Goal: Transaction & Acquisition: Obtain resource

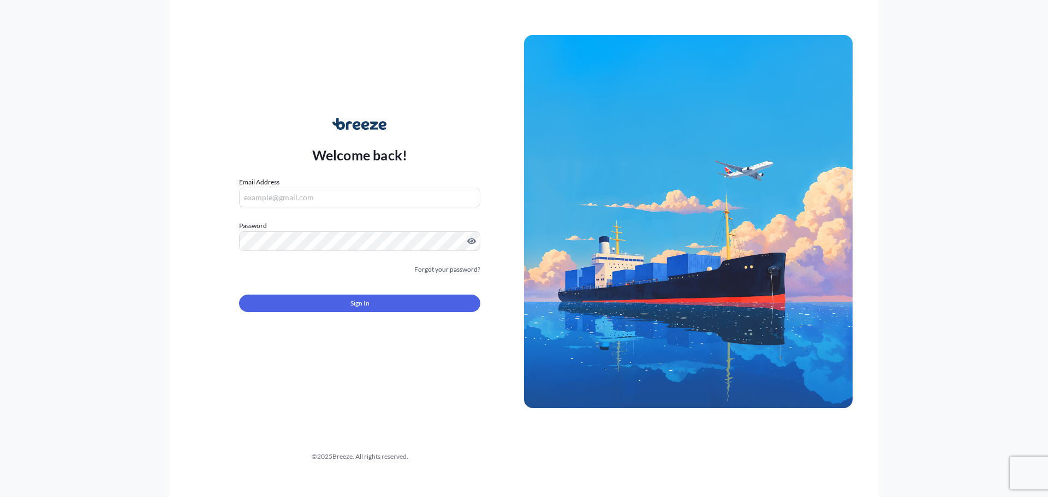
type input "[PERSON_NAME][EMAIL_ADDRESS][DOMAIN_NAME]"
click at [349, 303] on button "Sign In" at bounding box center [359, 303] width 241 height 17
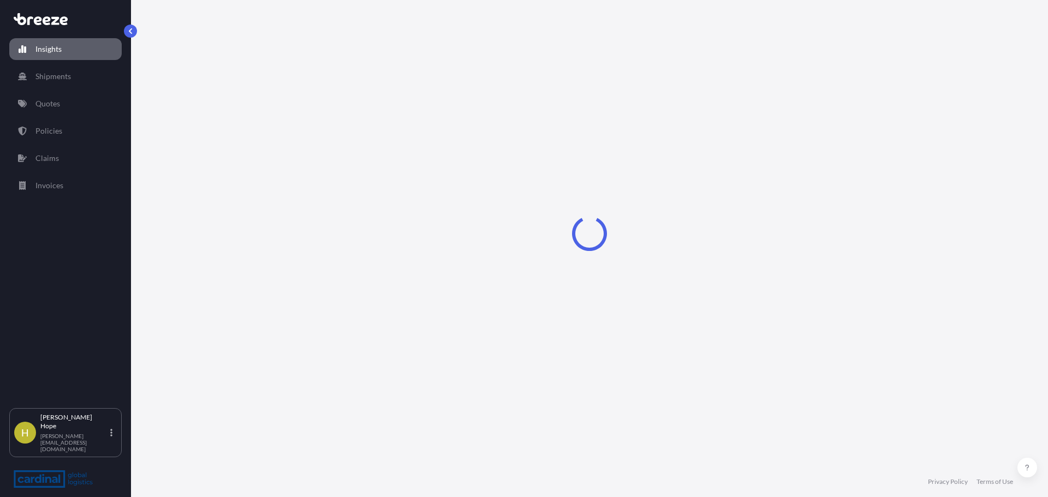
select select "2025"
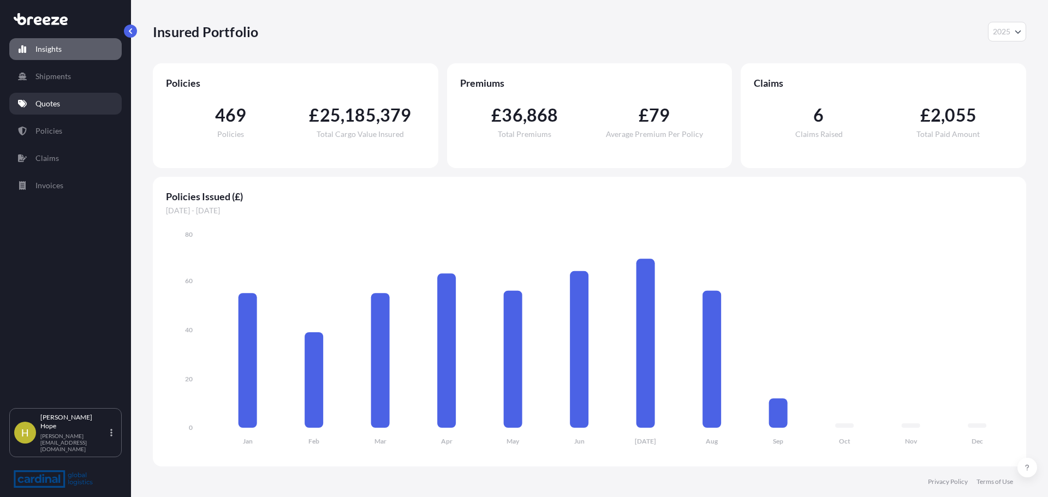
click at [64, 106] on link "Quotes" at bounding box center [65, 104] width 112 height 22
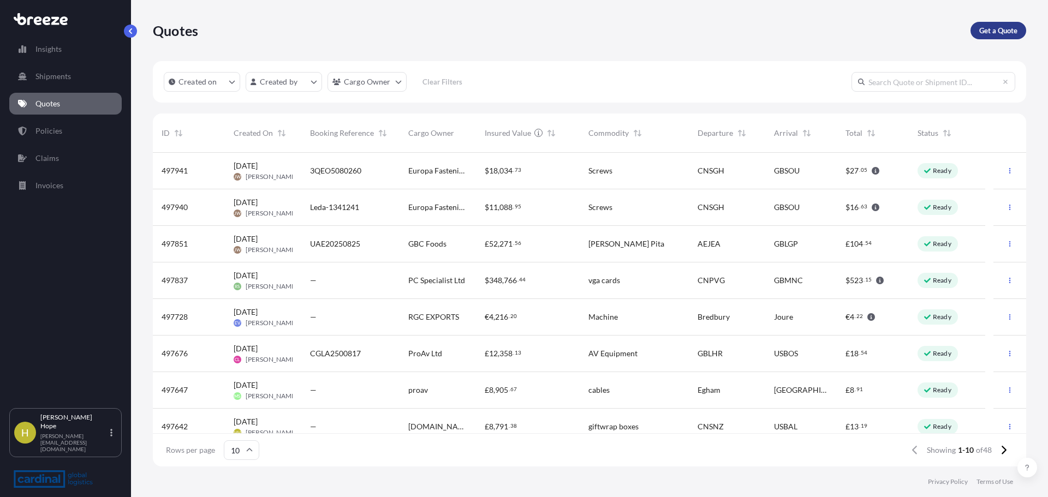
click at [1013, 32] on p "Get a Quote" at bounding box center [998, 30] width 38 height 11
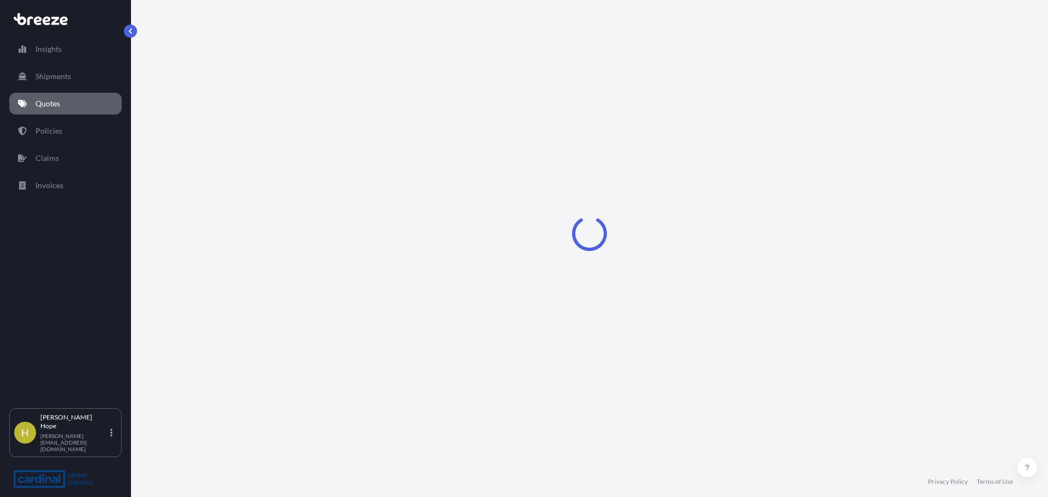
select select "Sea"
select select "1"
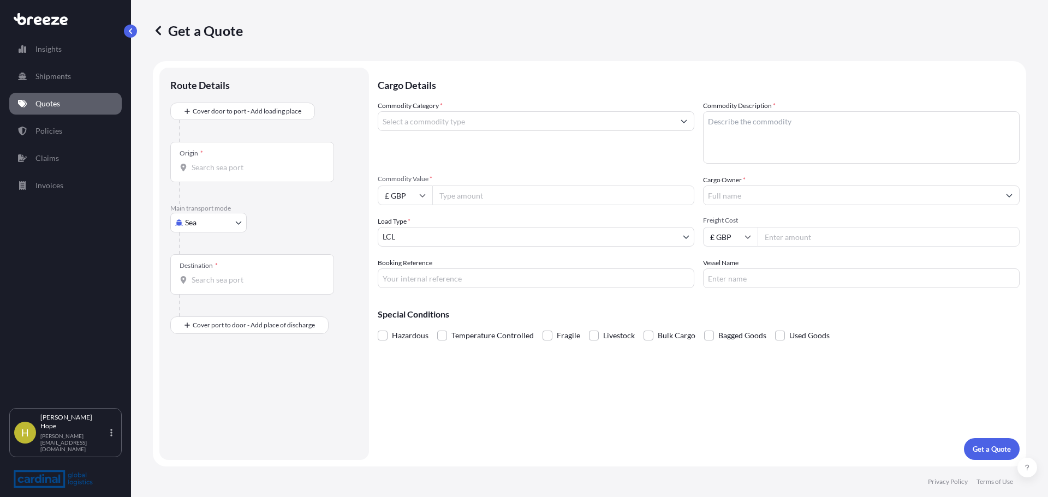
click at [234, 151] on div "Origin *" at bounding box center [252, 162] width 164 height 40
click at [234, 162] on input "Origin *" at bounding box center [256, 167] width 129 height 11
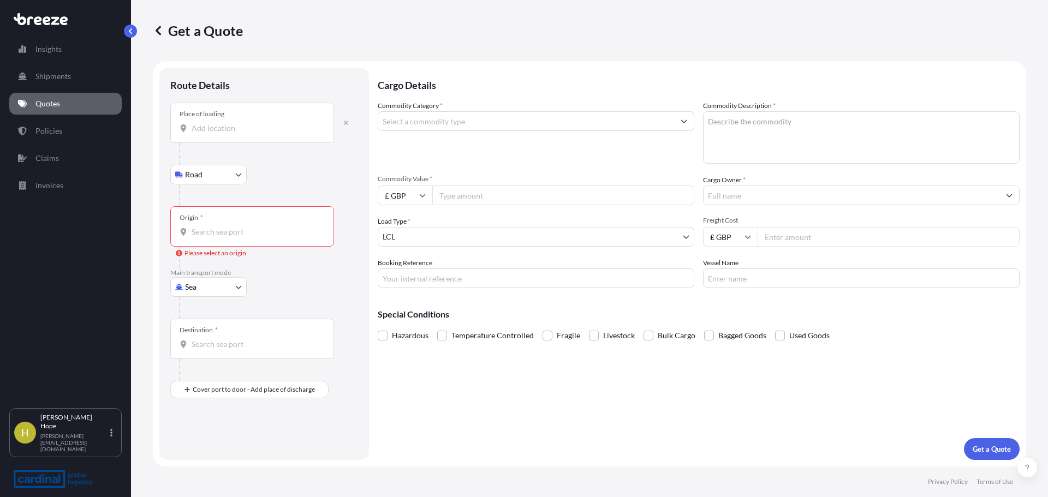
click at [218, 138] on div "Place of loading" at bounding box center [252, 123] width 164 height 40
click at [218, 134] on input "Place of loading" at bounding box center [256, 128] width 129 height 11
click at [224, 123] on input "Place of loading" at bounding box center [256, 128] width 129 height 11
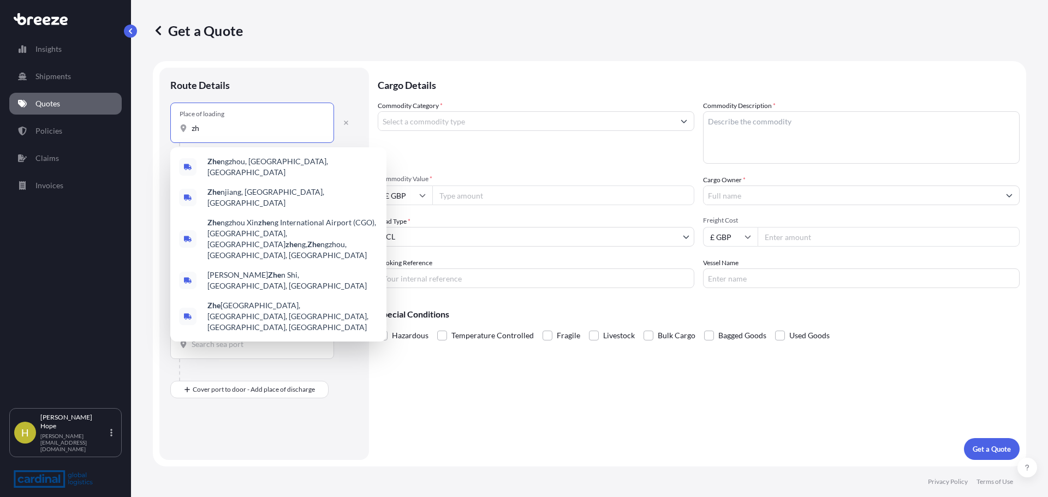
type input "z"
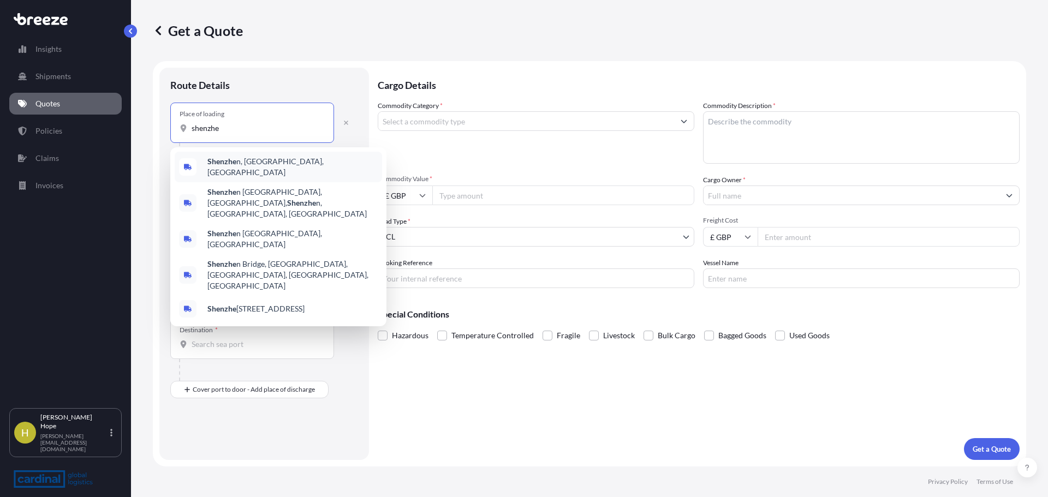
click at [285, 162] on span "Shenzhe n, [GEOGRAPHIC_DATA], [GEOGRAPHIC_DATA]" at bounding box center [292, 167] width 170 height 22
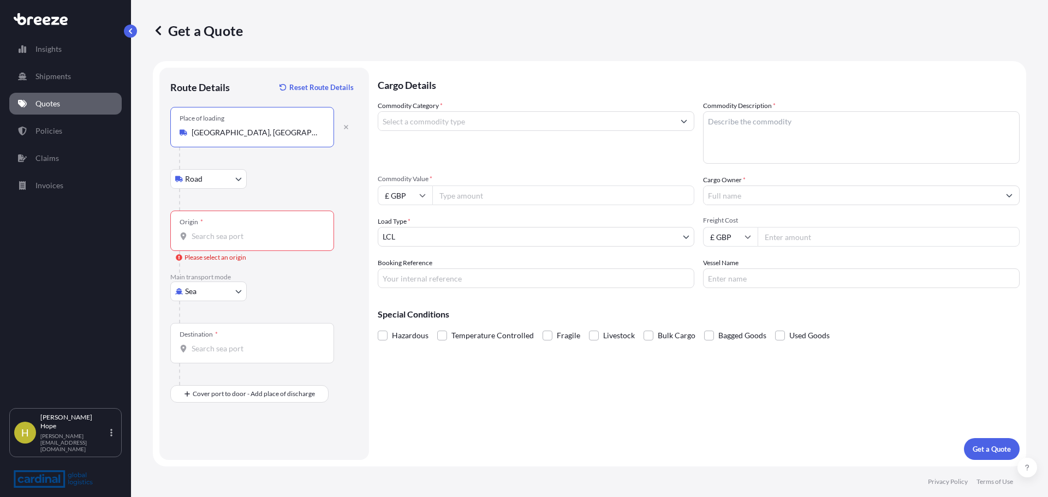
type input "[GEOGRAPHIC_DATA], [GEOGRAPHIC_DATA], [GEOGRAPHIC_DATA]"
click at [221, 233] on input "Origin * Please select an origin" at bounding box center [256, 236] width 129 height 11
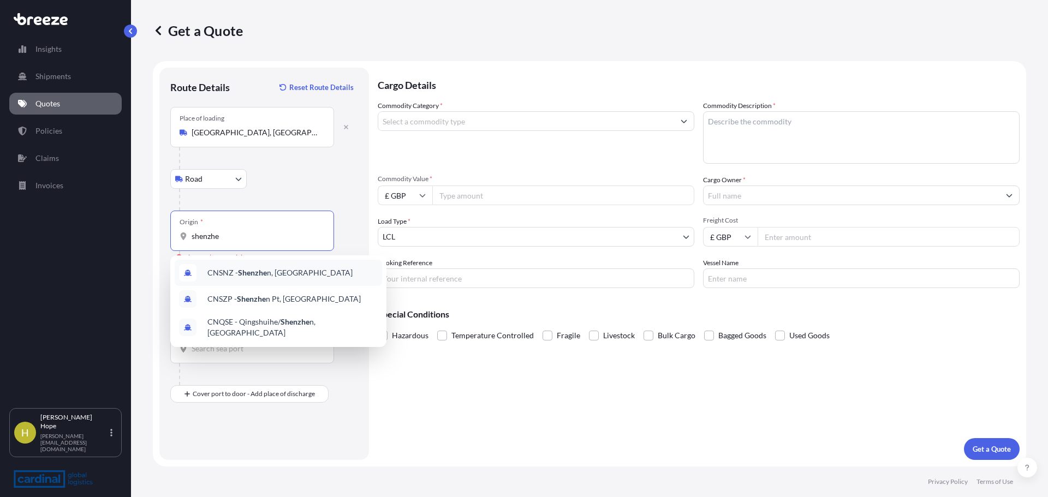
click at [268, 271] on span "CNSNZ - Shenzhe n, [GEOGRAPHIC_DATA]" at bounding box center [279, 272] width 145 height 11
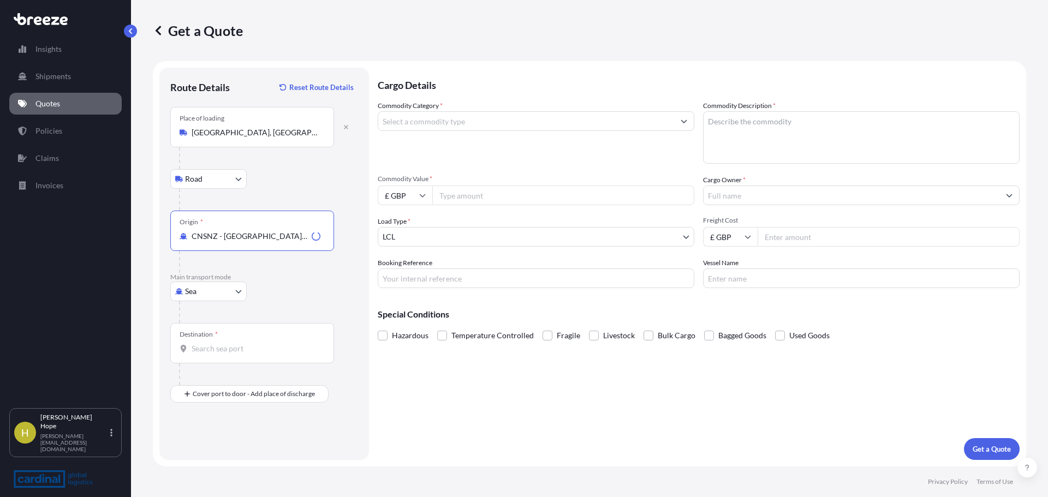
type input "CNSNZ - [GEOGRAPHIC_DATA], [GEOGRAPHIC_DATA]"
click at [217, 346] on input "Destination *" at bounding box center [256, 348] width 129 height 11
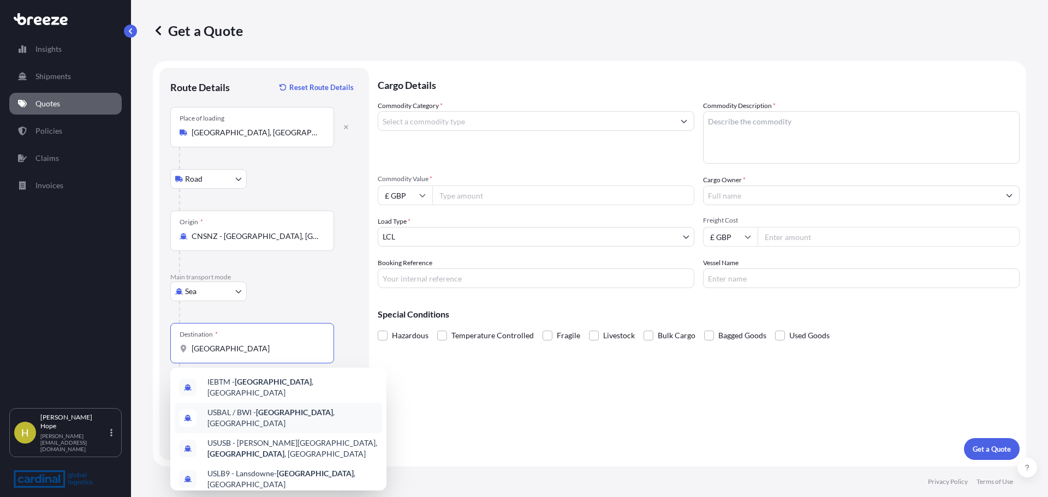
click at [313, 413] on span "USBAL / BWI - [GEOGRAPHIC_DATA] , [GEOGRAPHIC_DATA]" at bounding box center [292, 418] width 170 height 22
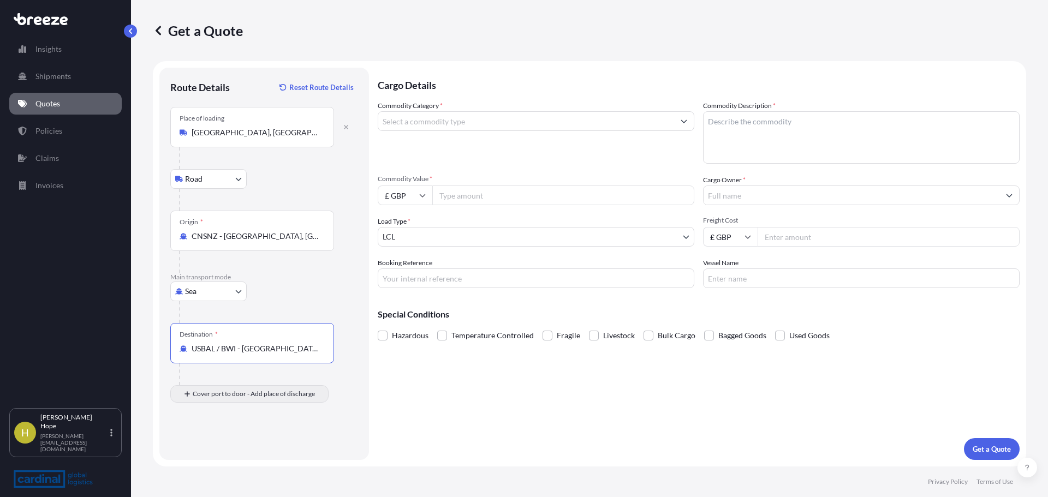
type input "USBAL / BWI - [GEOGRAPHIC_DATA], [GEOGRAPHIC_DATA]"
click at [215, 452] on input "Place of Discharge" at bounding box center [256, 452] width 129 height 11
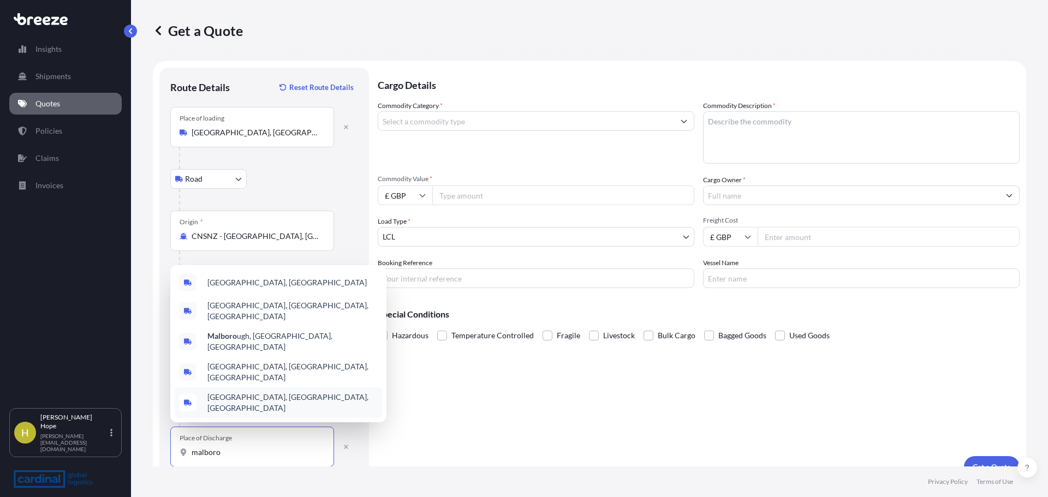
click at [273, 405] on div "[GEOGRAPHIC_DATA], [GEOGRAPHIC_DATA], [GEOGRAPHIC_DATA]" at bounding box center [278, 403] width 207 height 31
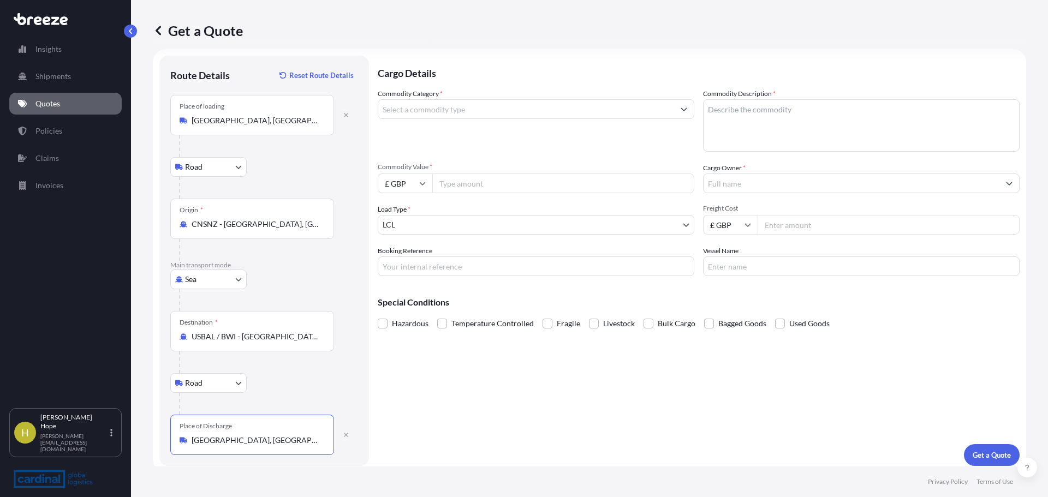
scroll to position [18, 0]
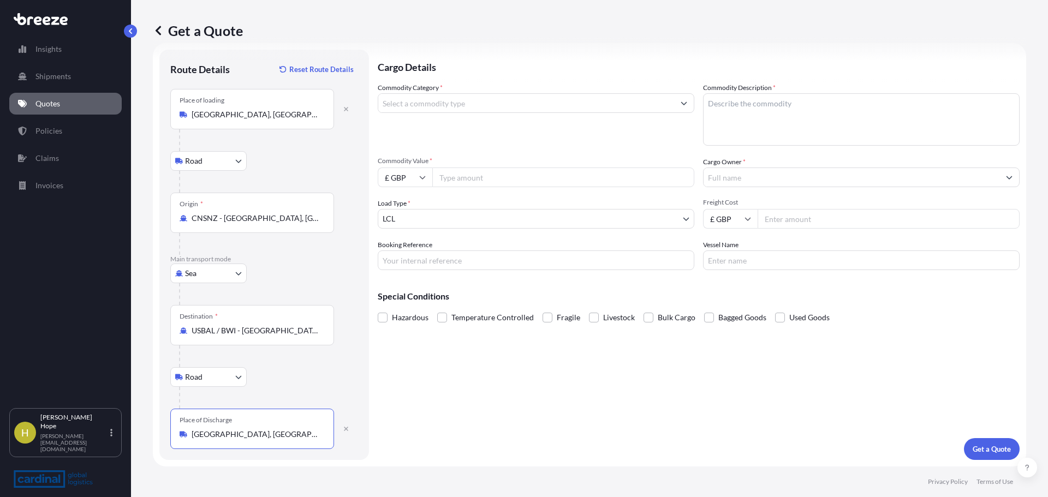
type input "[GEOGRAPHIC_DATA], [GEOGRAPHIC_DATA], [GEOGRAPHIC_DATA]"
click at [422, 209] on body "5 options available. Insights Shipments Quotes Policies Claims Invoices H Hanna…" at bounding box center [524, 248] width 1048 height 497
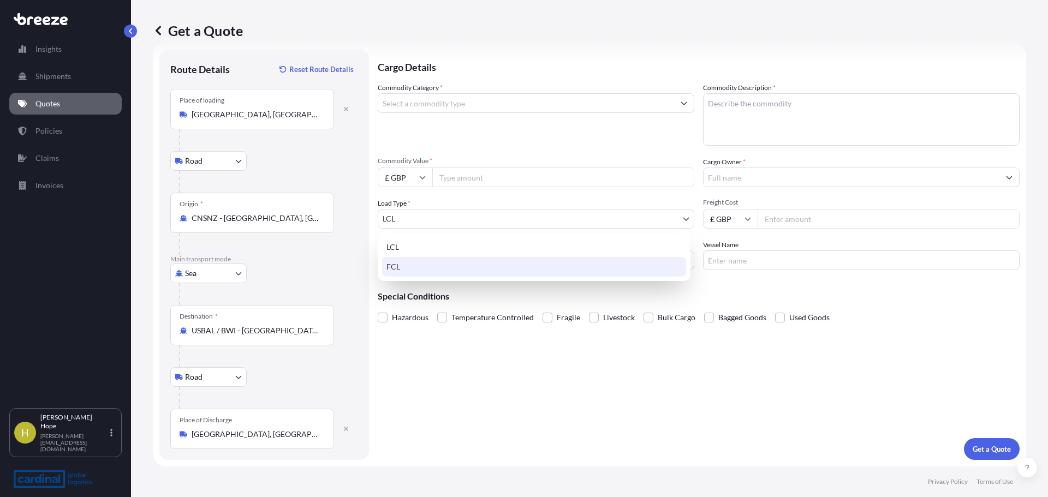
click at [411, 267] on div "FCL" at bounding box center [534, 267] width 304 height 20
select select "2"
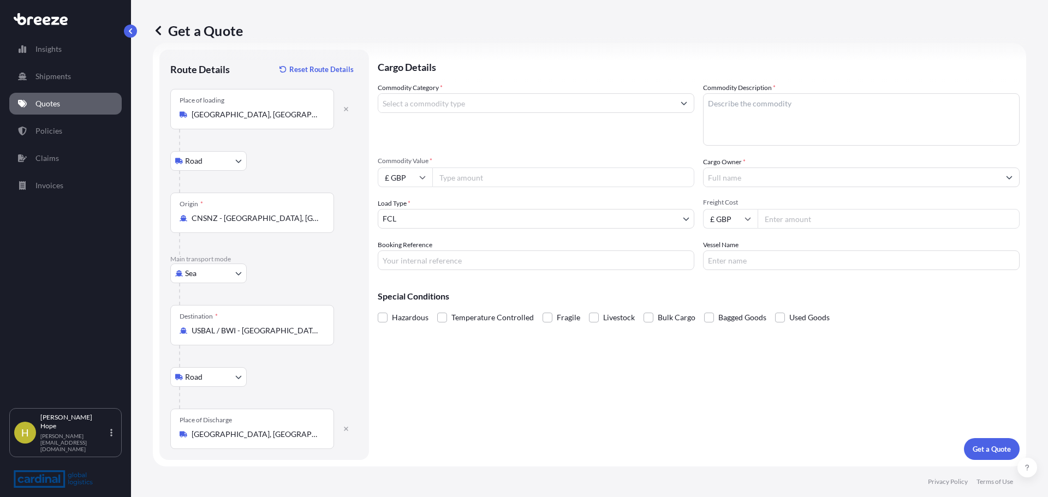
drag, startPoint x: 465, startPoint y: 178, endPoint x: 454, endPoint y: 134, distance: 45.0
click at [465, 178] on input "Commodity Value *" at bounding box center [563, 178] width 262 height 20
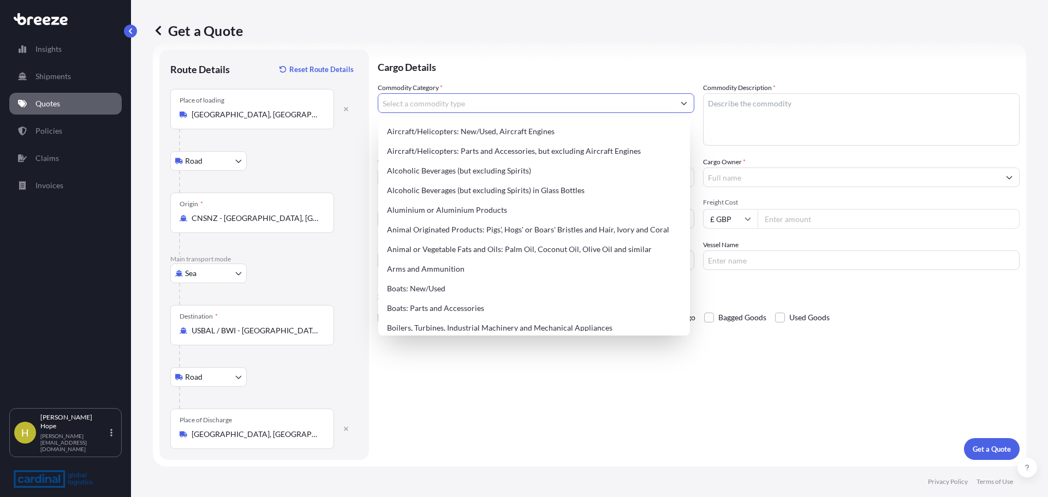
click at [441, 102] on input "Commodity Category *" at bounding box center [526, 103] width 296 height 20
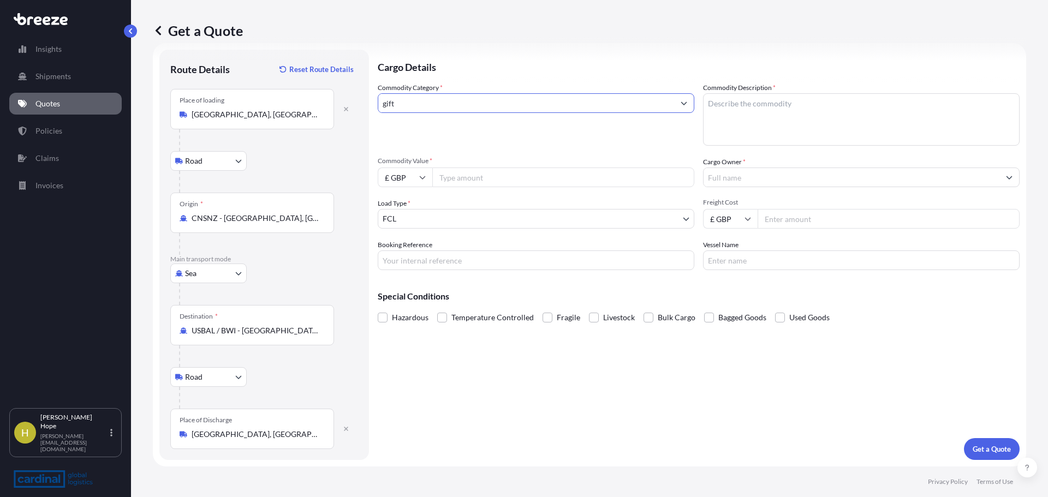
drag, startPoint x: 441, startPoint y: 102, endPoint x: 284, endPoint y: 104, distance: 157.2
click at [284, 104] on form "Route Details Reset Route Details Place of loading [GEOGRAPHIC_DATA], [GEOGRAPH…" at bounding box center [589, 255] width 873 height 424
type input "c"
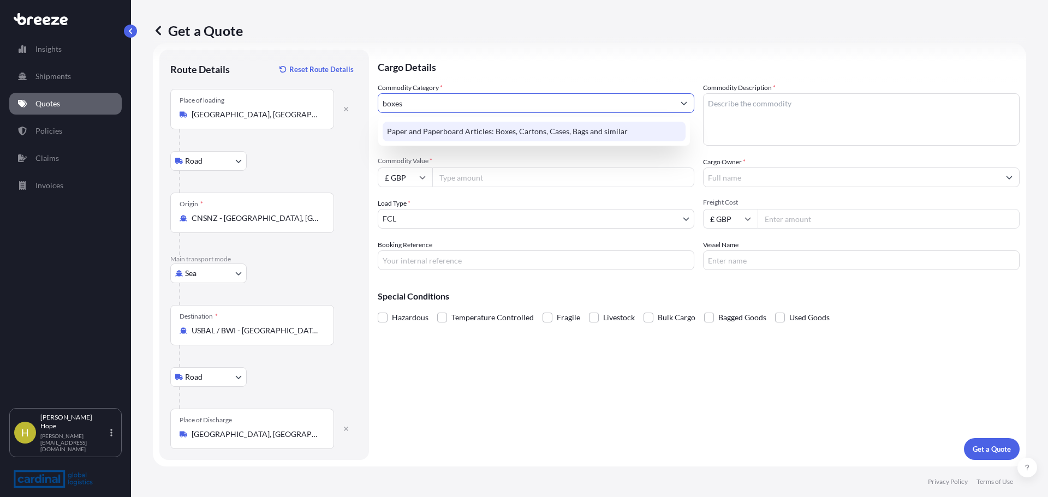
click at [434, 129] on div "Paper and Paperboard Articles: Boxes, Cartons, Cases, Bags and similar" at bounding box center [534, 132] width 303 height 20
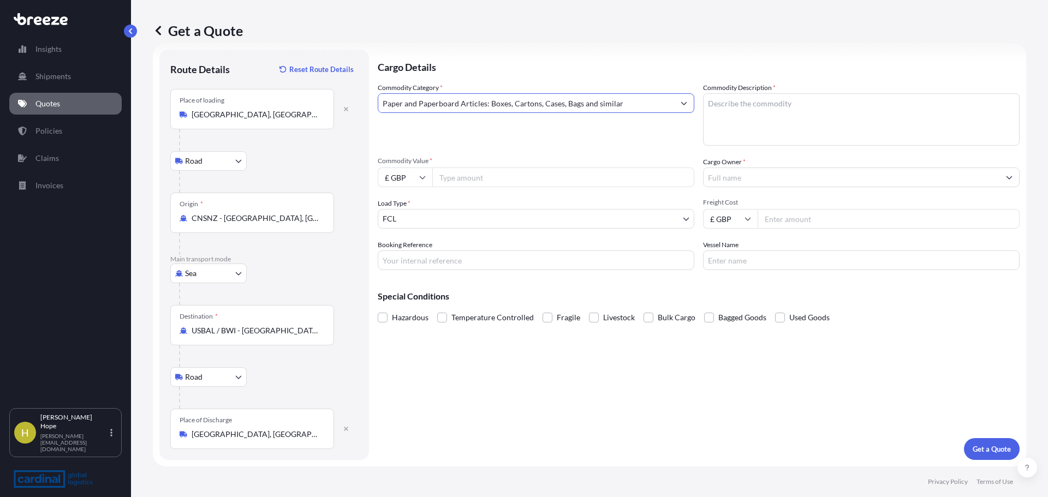
type input "Paper and Paperboard Articles: Boxes, Cartons, Cases, Bags and similar"
click at [763, 113] on textarea "Commodity Description *" at bounding box center [861, 119] width 317 height 52
type textarea "Gift boxes"
click at [586, 177] on input "Commodity Value *" at bounding box center [563, 178] width 262 height 20
click at [508, 177] on input "Commodity Value *" at bounding box center [563, 178] width 262 height 20
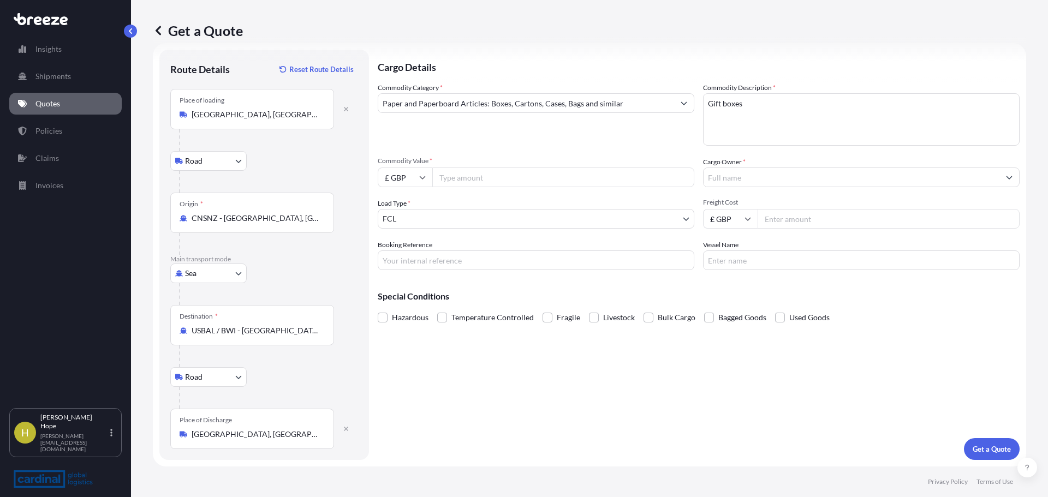
click at [494, 184] on input "Commodity Value *" at bounding box center [563, 178] width 262 height 20
type input "27549"
click at [448, 216] on body "Insights Shipments Quotes Policies Claims Invoices H Hannah Hope [EMAIL_ADDRESS…" at bounding box center [524, 248] width 1048 height 497
click at [763, 187] on div "Commodity Category * Paper and Paperboard Articles: Boxes, Cartons, Cases, Bags…" at bounding box center [699, 176] width 642 height 188
click at [763, 181] on input "Cargo Owner *" at bounding box center [852, 178] width 296 height 20
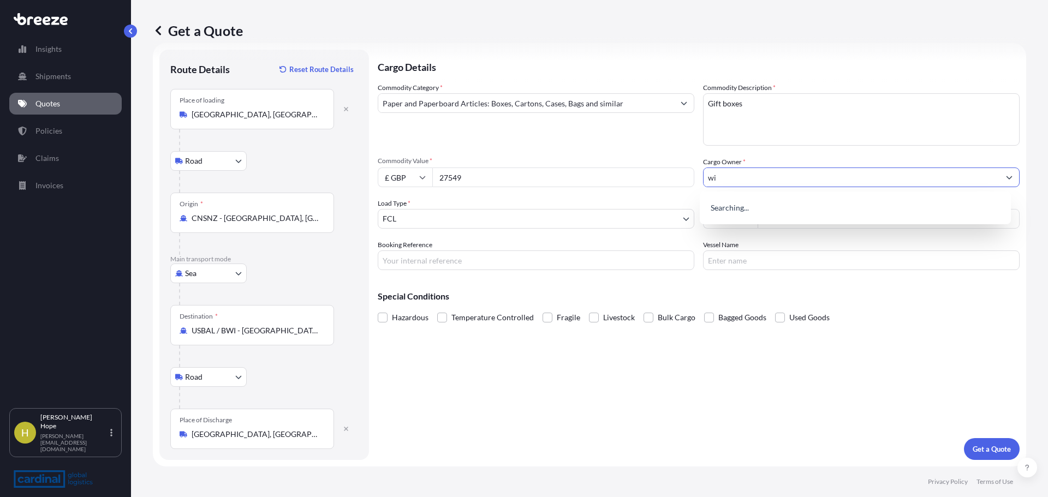
type input "w"
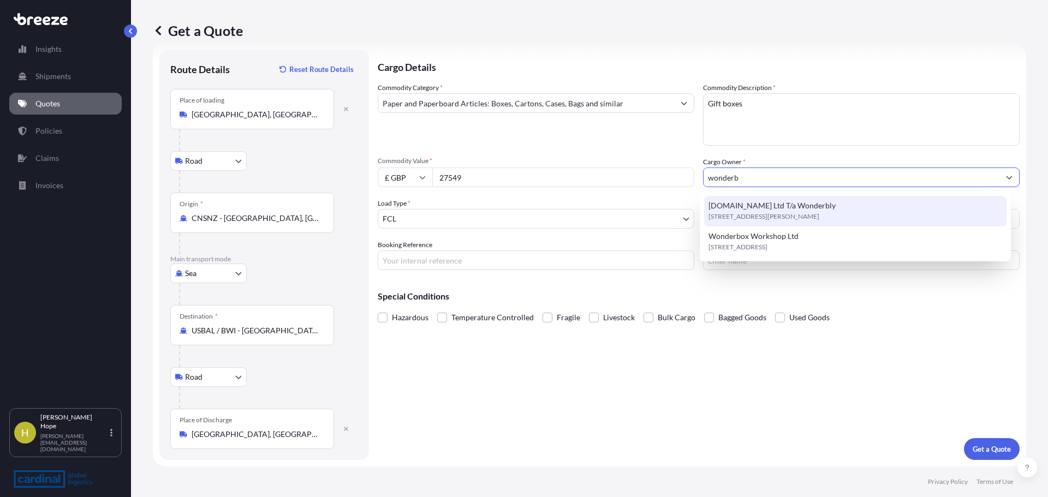
click at [775, 204] on span "[DOMAIN_NAME] Ltd T/a Wonderbly" at bounding box center [772, 205] width 127 height 11
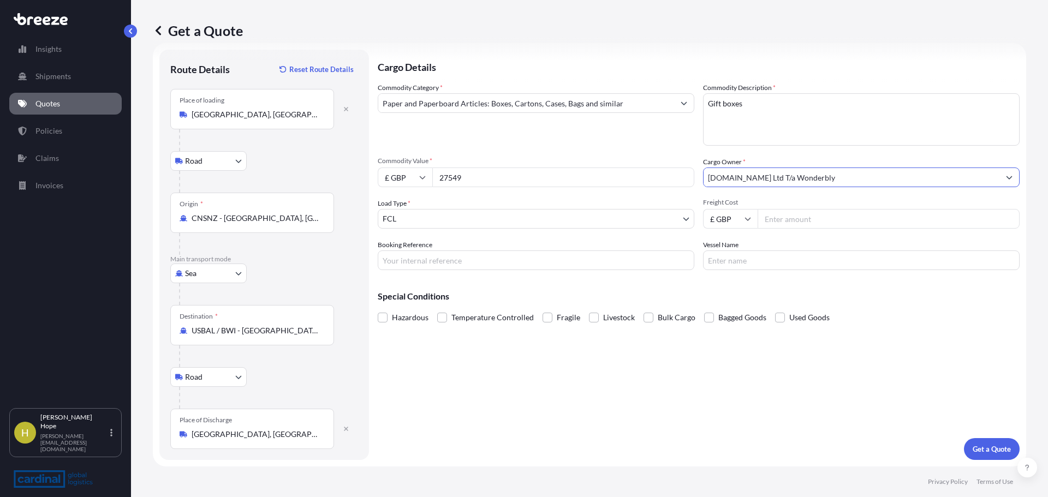
type input "[DOMAIN_NAME] Ltd T/a Wonderbly"
click at [945, 320] on div "Hazardous Temperature Controlled Fragile Livestock Bulk Cargo Bagged Goods Used…" at bounding box center [699, 317] width 642 height 16
click at [782, 215] on input "Freight Cost" at bounding box center [889, 219] width 262 height 20
click at [780, 217] on input "Freight Cost" at bounding box center [889, 219] width 262 height 20
click at [771, 220] on input "Freight Cost" at bounding box center [889, 219] width 262 height 20
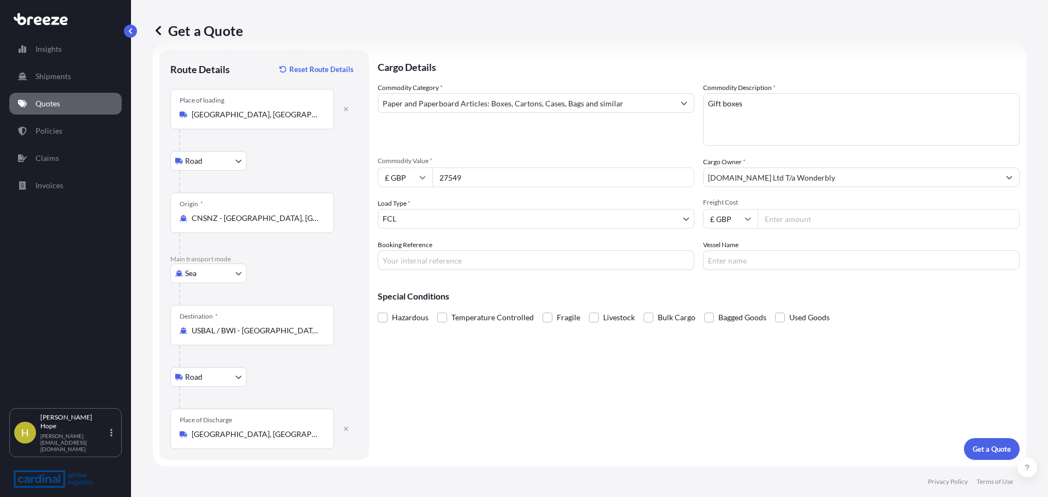
click at [501, 263] on input "Booking Reference" at bounding box center [536, 261] width 317 height 20
click at [556, 263] on input "Booking Reference" at bounding box center [536, 261] width 317 height 20
click at [557, 262] on input "Booking Reference" at bounding box center [536, 261] width 317 height 20
click at [489, 263] on input "Booking Reference" at bounding box center [536, 261] width 317 height 20
click at [484, 260] on input "Booking Reference" at bounding box center [536, 261] width 317 height 20
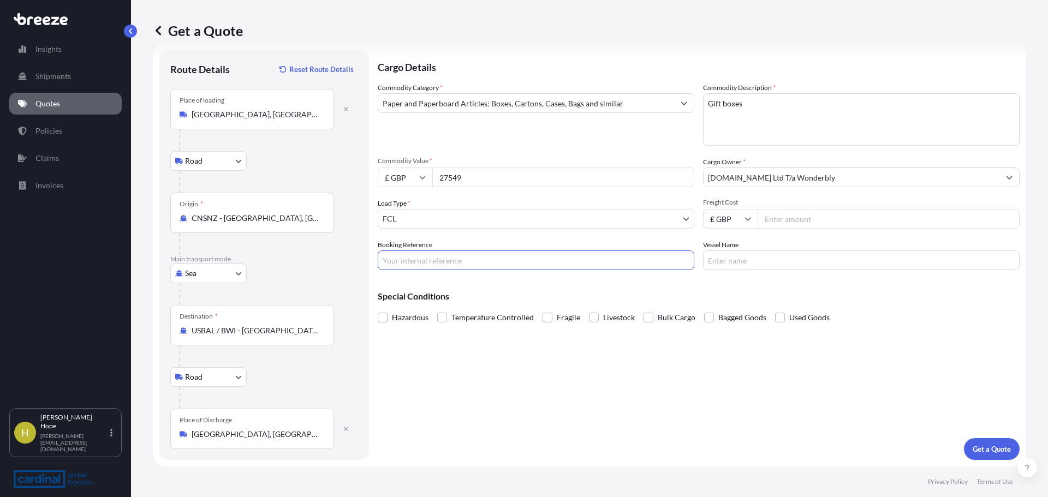
click at [429, 267] on input "Booking Reference" at bounding box center [536, 261] width 317 height 20
click at [430, 265] on input "Booking Reference" at bounding box center [536, 261] width 317 height 20
click at [485, 263] on input "4" at bounding box center [536, 261] width 317 height 20
type input "4"
click at [473, 229] on div "Commodity Category * Paper and Paperboard Articles: Boxes, Cartons, Cases, Bags…" at bounding box center [699, 176] width 642 height 188
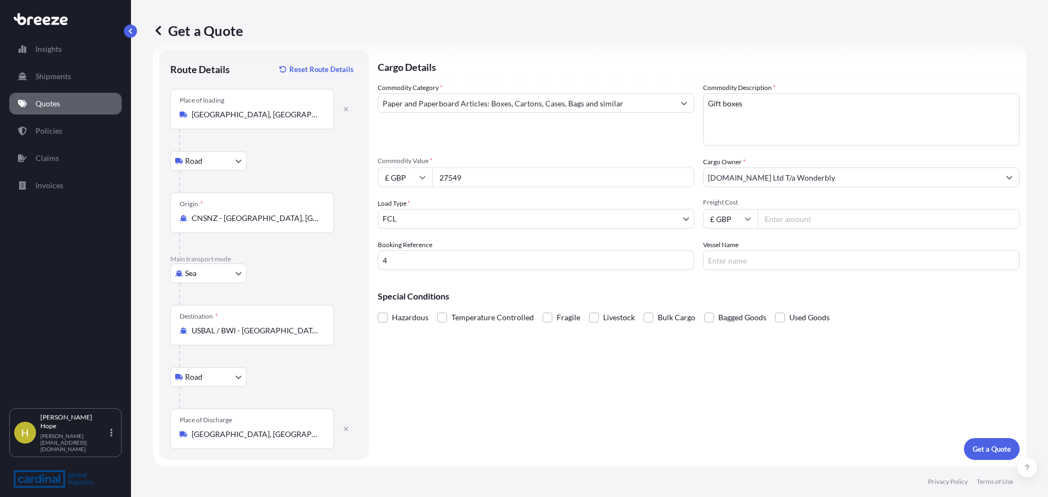
click at [451, 270] on div "Cargo Details Commodity Category * Paper and Paperboard Articles: Boxes, Carton…" at bounding box center [699, 255] width 642 height 410
click at [458, 264] on input "4" at bounding box center [536, 261] width 317 height 20
click at [514, 269] on input "4" at bounding box center [536, 261] width 317 height 20
click at [814, 369] on div "Cargo Details Commodity Category * Paper and Paperboard Articles: Boxes, Carton…" at bounding box center [699, 255] width 642 height 410
click at [448, 259] on input "Booking Reference" at bounding box center [536, 261] width 317 height 20
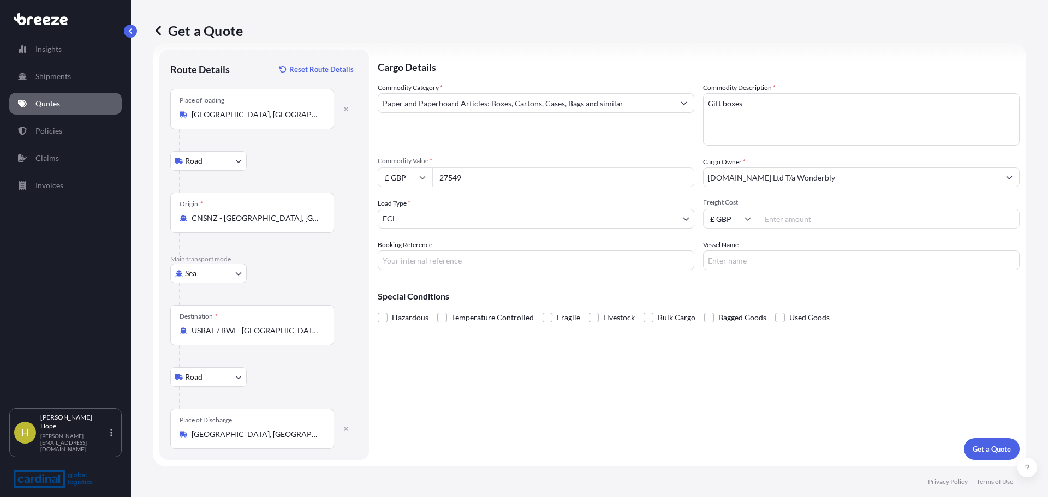
click at [871, 403] on div "Cargo Details Commodity Category * Paper and Paperboard Articles: Boxes, Carton…" at bounding box center [699, 255] width 642 height 410
drag, startPoint x: 435, startPoint y: 391, endPoint x: 559, endPoint y: 384, distance: 124.1
click at [441, 386] on div "Cargo Details Commodity Category * Paper and Paperboard Articles: Boxes, Carton…" at bounding box center [699, 255] width 642 height 410
click at [963, 435] on div "Cargo Details Commodity Category * Paper and Paperboard Articles: Boxes, Carton…" at bounding box center [699, 255] width 642 height 410
click at [974, 453] on p "Get a Quote" at bounding box center [992, 449] width 38 height 11
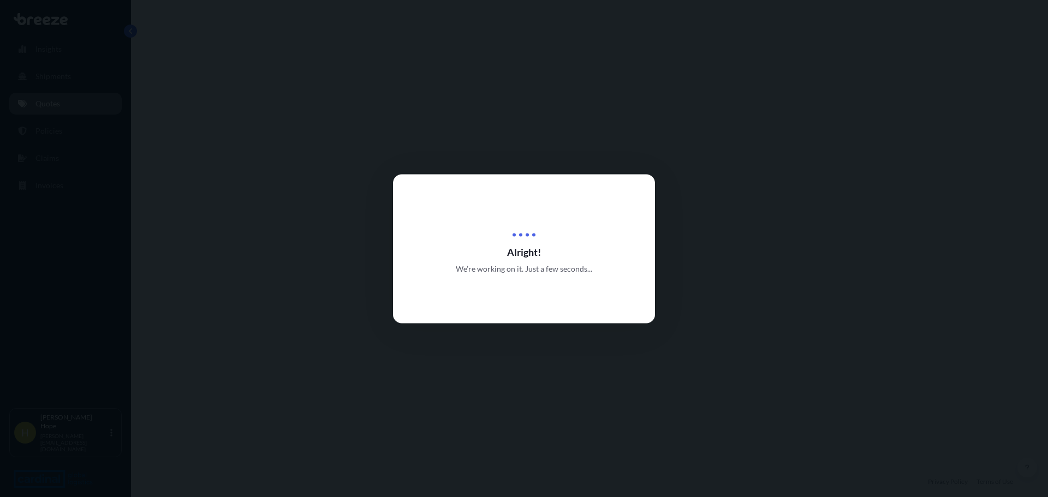
select select "Road"
select select "Sea"
select select "Road"
select select "2"
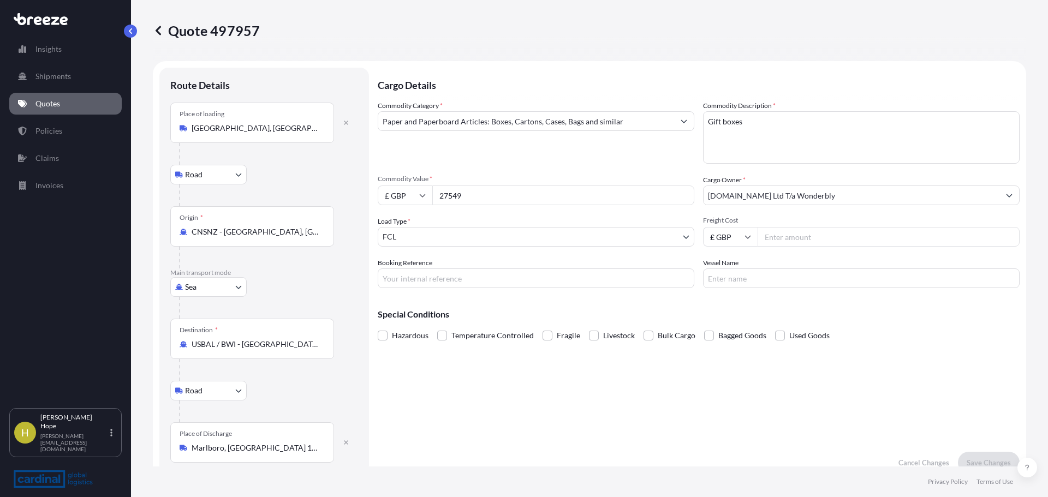
click at [58, 103] on p "Quotes" at bounding box center [47, 103] width 25 height 11
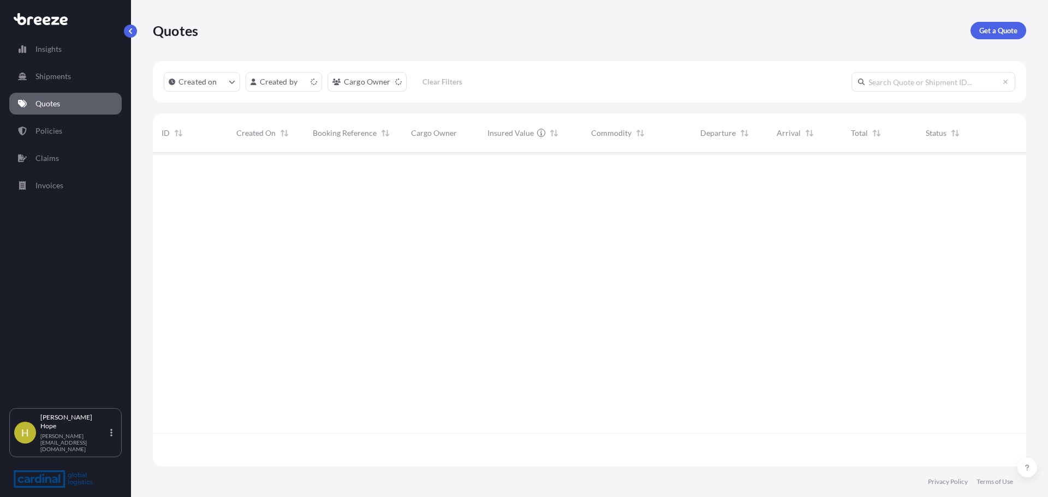
scroll to position [312, 865]
click at [993, 31] on p "Get a Quote" at bounding box center [998, 30] width 38 height 11
select select "Road"
select select "Sea"
select select "1"
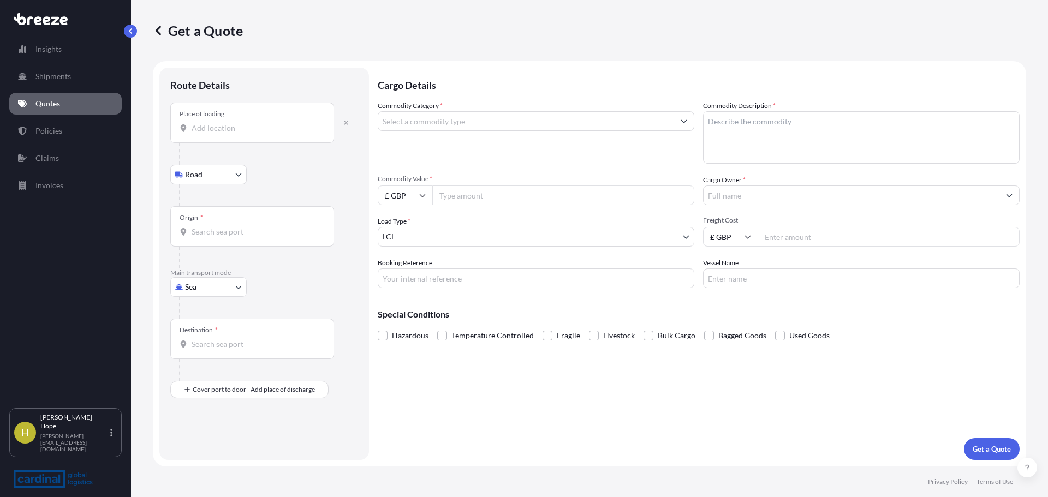
click at [230, 130] on input "Place of loading" at bounding box center [256, 128] width 129 height 11
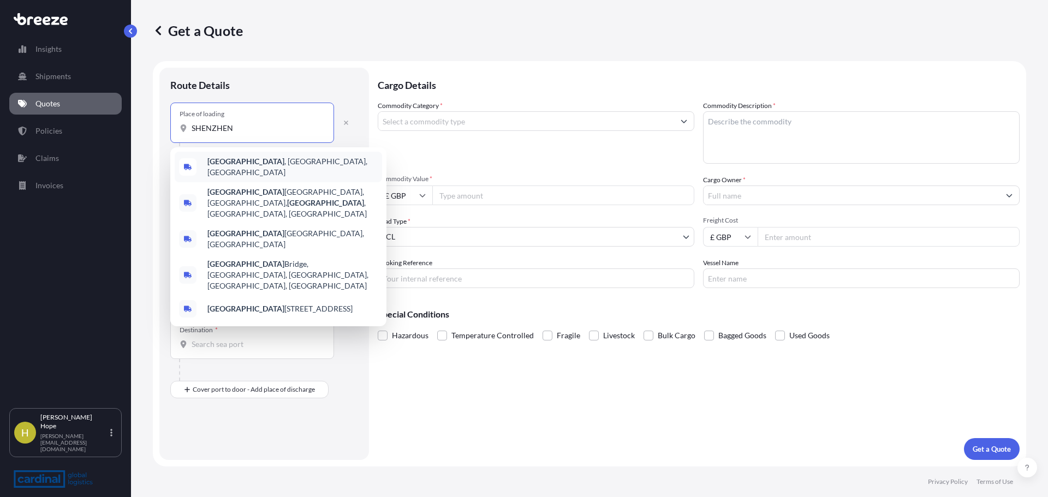
click at [224, 161] on b "[GEOGRAPHIC_DATA]" at bounding box center [245, 161] width 77 height 9
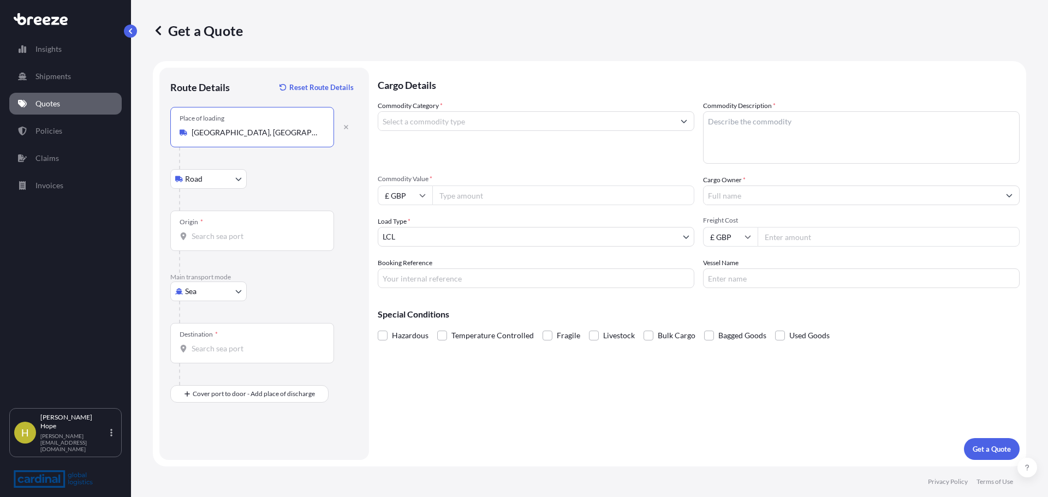
type input "[GEOGRAPHIC_DATA], [GEOGRAPHIC_DATA], [GEOGRAPHIC_DATA]"
click at [219, 181] on body "0 options available. 5 options available. Insights Shipments Quotes Policies Cl…" at bounding box center [524, 248] width 1048 height 497
click at [271, 234] on input "Origin *" at bounding box center [256, 236] width 129 height 11
type input "Z"
type input "S"
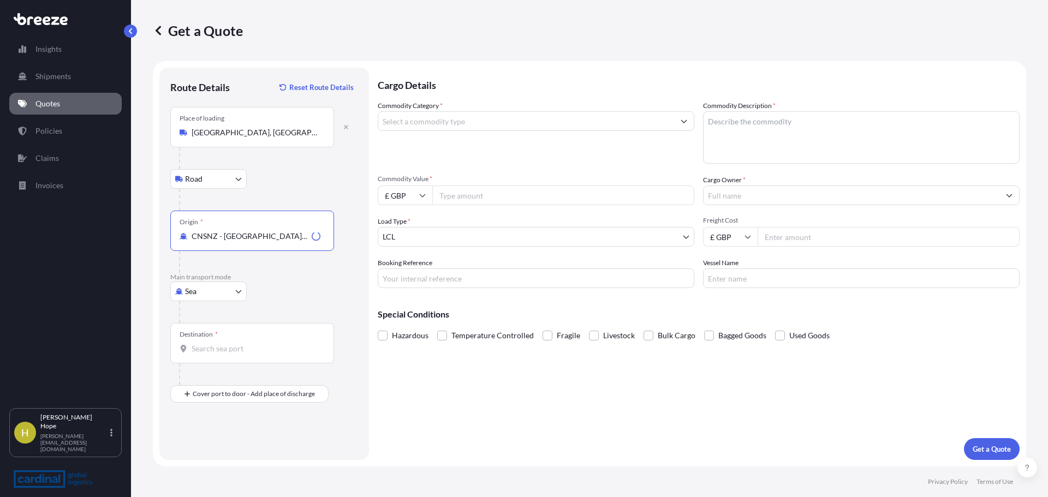
type input "CNSNZ - [GEOGRAPHIC_DATA], [GEOGRAPHIC_DATA]"
click at [221, 340] on div "Destination *" at bounding box center [252, 343] width 164 height 40
click at [221, 343] on input "Destination *" at bounding box center [256, 348] width 129 height 11
type input "AUBNE - [GEOGRAPHIC_DATA], [GEOGRAPHIC_DATA]"
click at [224, 460] on div "Place of Discharge" at bounding box center [252, 447] width 164 height 40
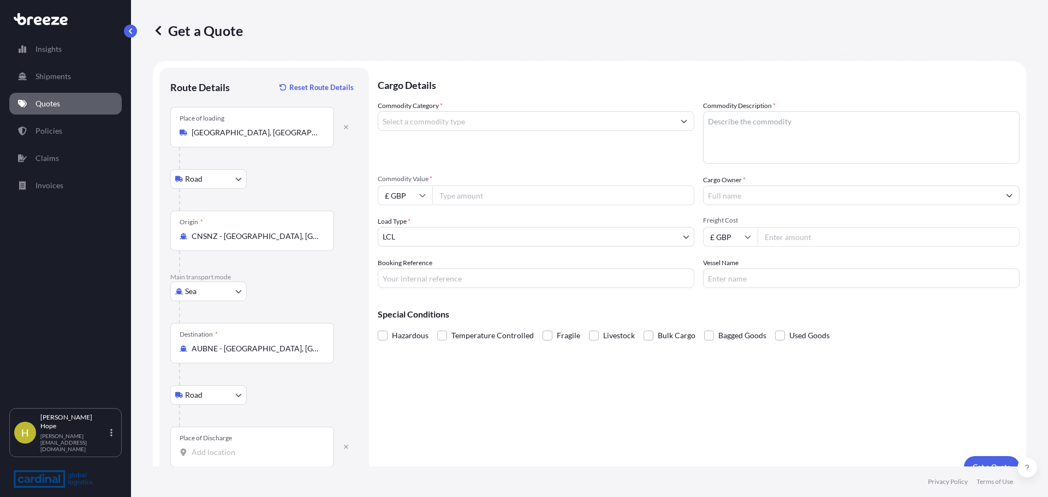
click at [224, 458] on input "Place of Discharge" at bounding box center [256, 452] width 129 height 11
click at [219, 456] on input "Place of Discharge" at bounding box center [256, 452] width 129 height 11
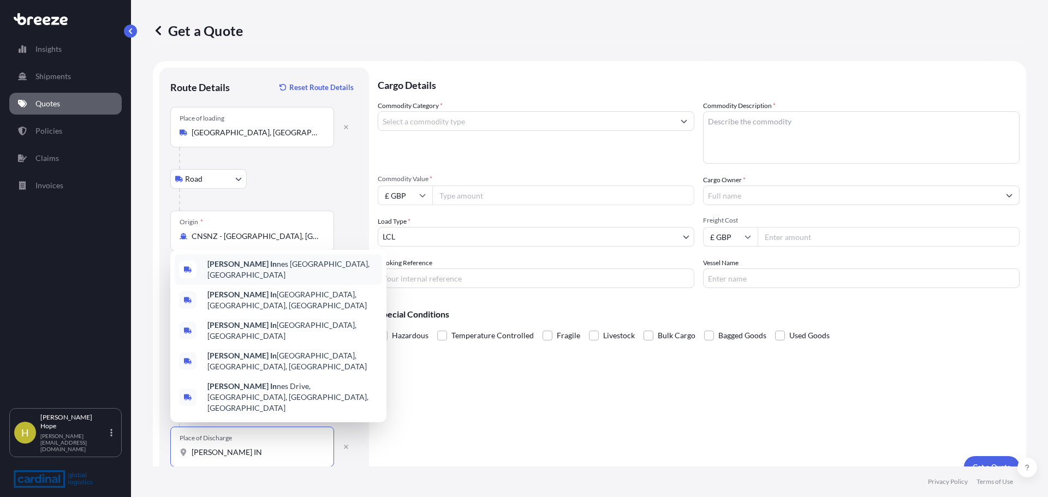
click at [255, 281] on span "[PERSON_NAME] In nes [GEOGRAPHIC_DATA], [GEOGRAPHIC_DATA]" at bounding box center [292, 270] width 170 height 22
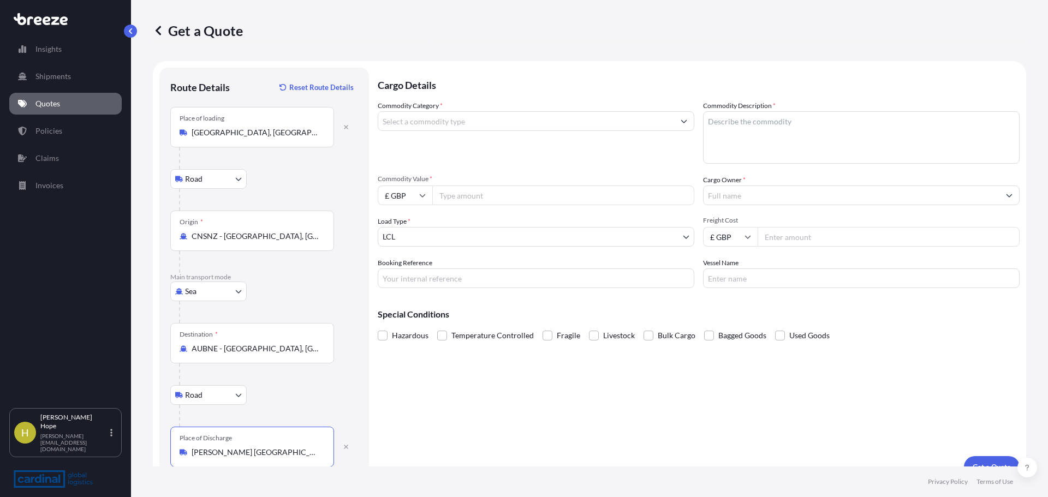
type input "[PERSON_NAME] [GEOGRAPHIC_DATA], [GEOGRAPHIC_DATA]"
click at [422, 118] on input "Commodity Category *" at bounding box center [526, 121] width 296 height 20
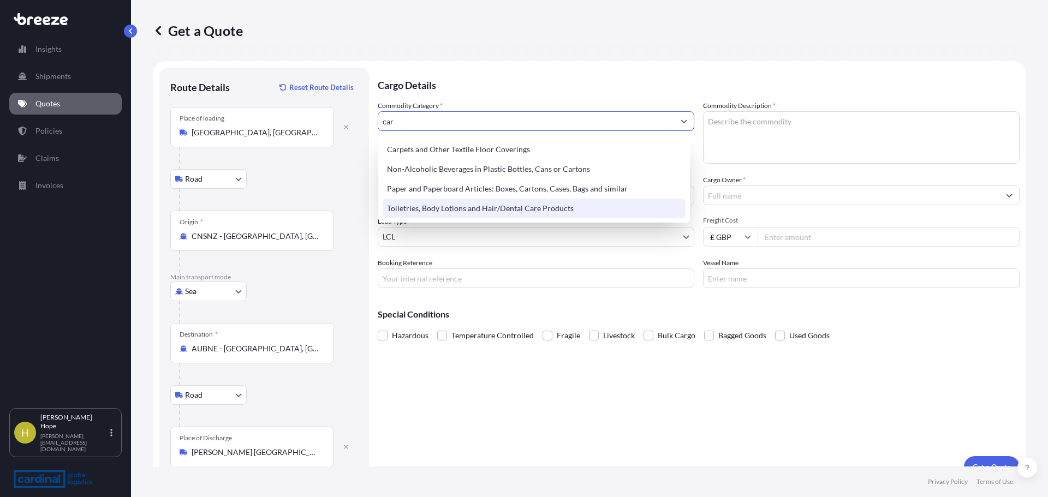
click at [432, 193] on div "Paper and Paperboard Articles: Boxes, Cartons, Cases, Bags and similar" at bounding box center [534, 189] width 303 height 20
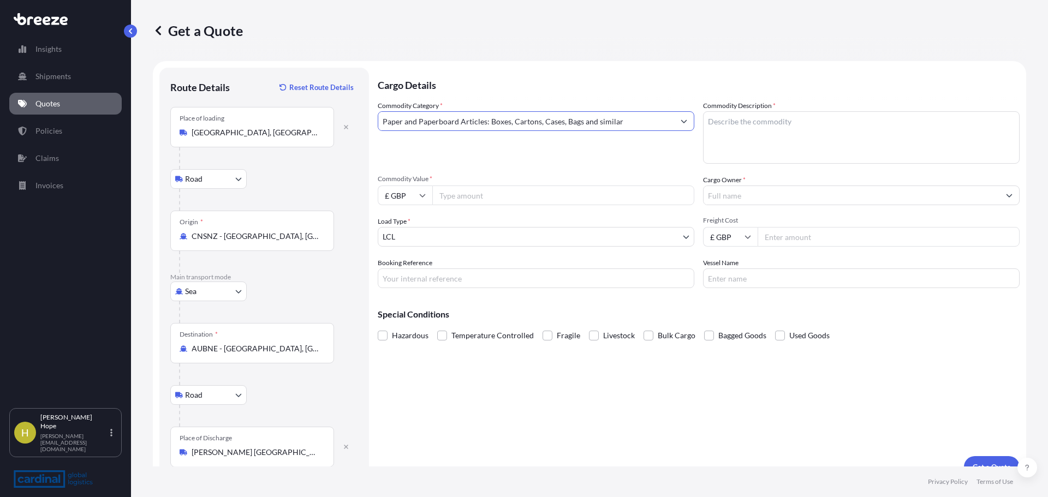
type input "Paper and Paperboard Articles: Boxes, Cartons, Cases, Bags and similar"
click at [816, 127] on textarea "Commodity Description *" at bounding box center [861, 137] width 317 height 52
type textarea "GIFT BOXES"
click at [734, 198] on input "Cargo Owner *" at bounding box center [852, 196] width 296 height 20
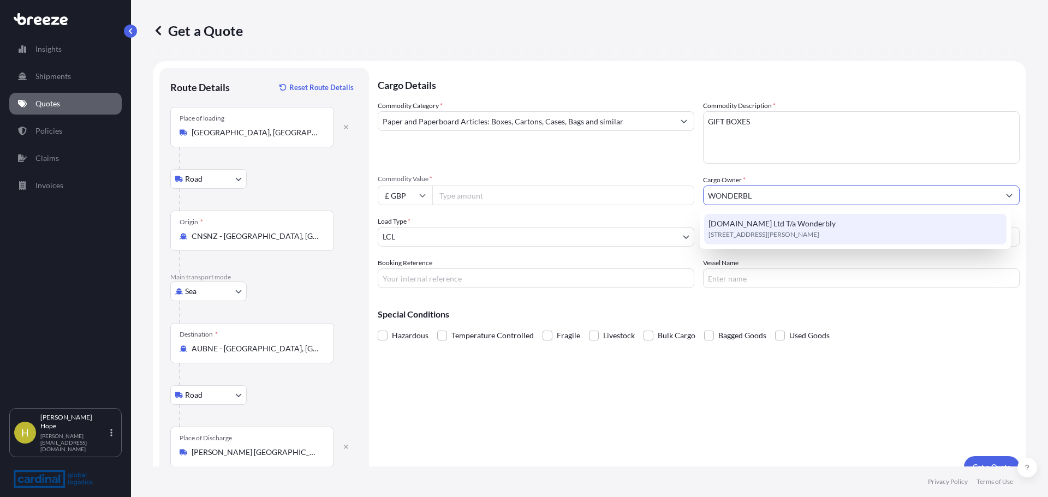
click at [747, 230] on span "[STREET_ADDRESS][PERSON_NAME]" at bounding box center [764, 234] width 111 height 11
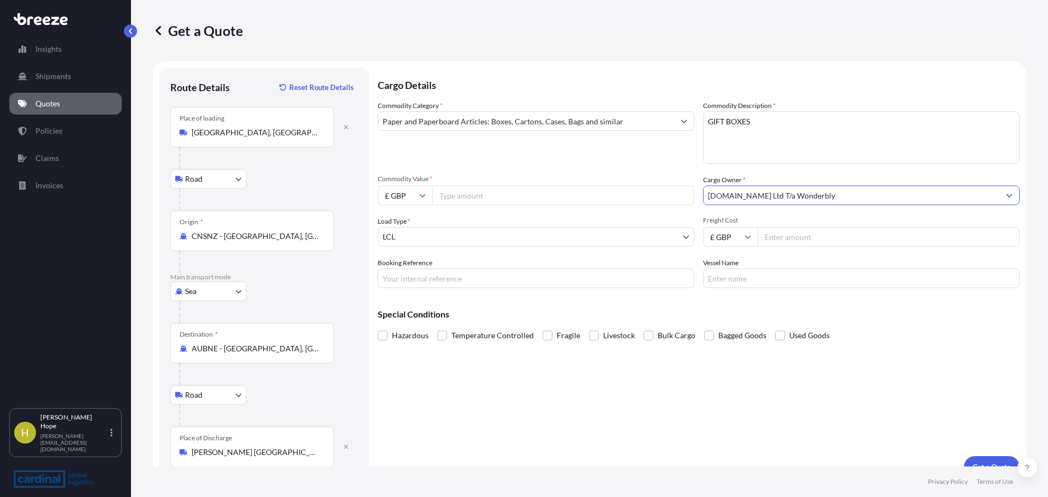
type input "[DOMAIN_NAME] Ltd T/a Wonderbly"
click at [466, 197] on input "Commodity Value *" at bounding box center [563, 196] width 262 height 20
click at [469, 189] on input "Commodity Value *" at bounding box center [563, 196] width 262 height 20
type input "3169"
click at [976, 361] on div "Cargo Details Commodity Category * Paper and Paperboard Articles: Boxes, Carton…" at bounding box center [699, 273] width 642 height 410
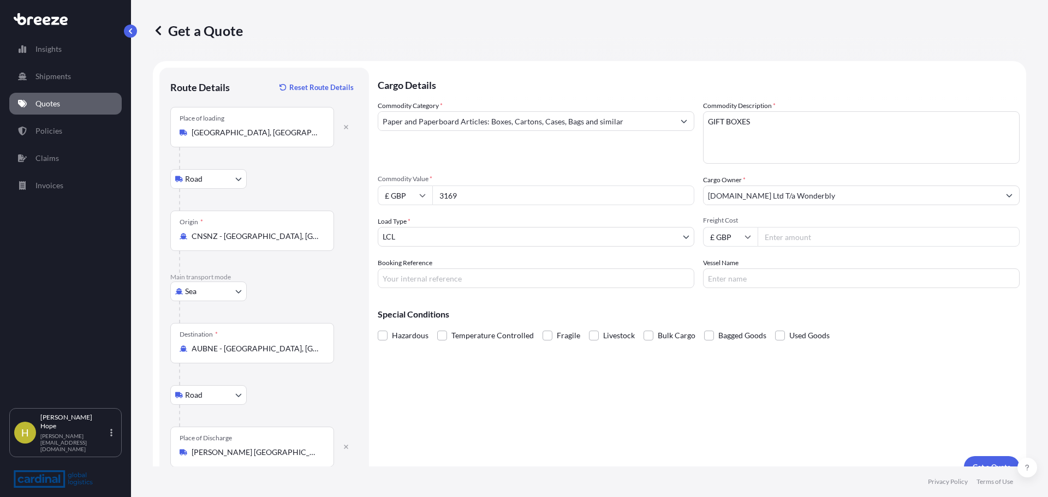
click at [834, 249] on div "Commodity Category * Paper and Paperboard Articles: Boxes, Cartons, Cases, Bags…" at bounding box center [699, 194] width 642 height 188
click at [814, 234] on input "Freight Cost" at bounding box center [889, 237] width 262 height 20
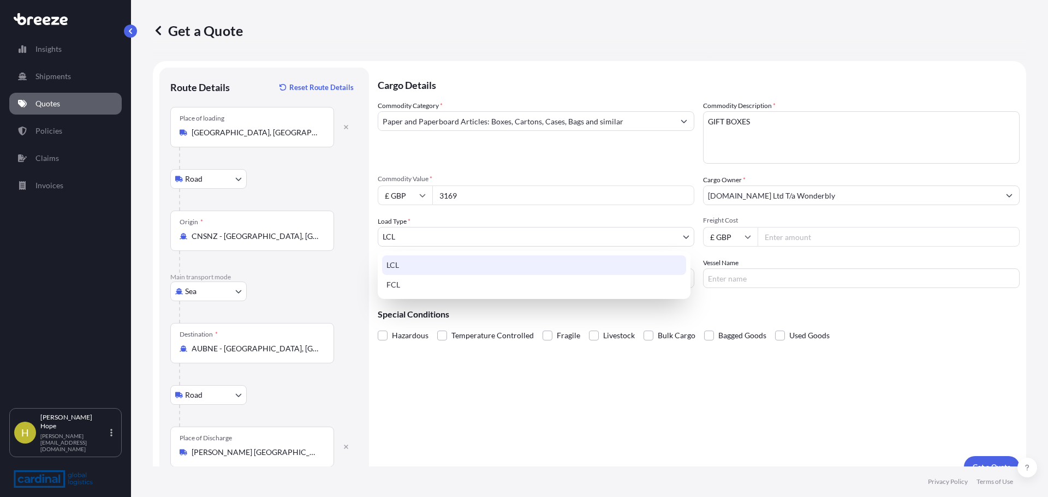
click at [555, 233] on body "Insights Shipments Quotes Policies Claims Invoices H Hannah Hope [EMAIL_ADDRESS…" at bounding box center [524, 248] width 1048 height 497
click at [523, 264] on div "LCL" at bounding box center [534, 265] width 304 height 20
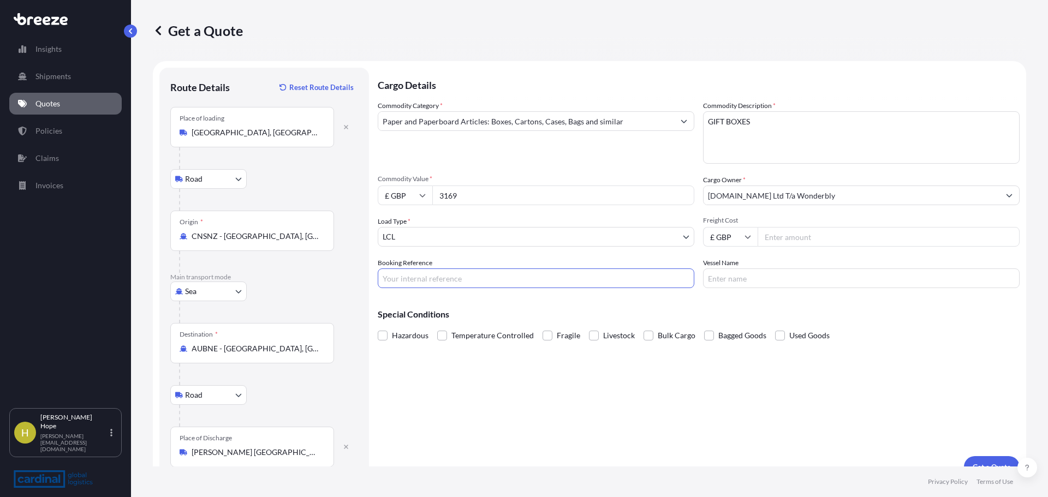
click at [554, 279] on input "Booking Reference" at bounding box center [536, 279] width 317 height 20
click at [902, 338] on div "Hazardous Temperature Controlled Fragile Livestock Bulk Cargo Bagged Goods Used…" at bounding box center [699, 336] width 642 height 16
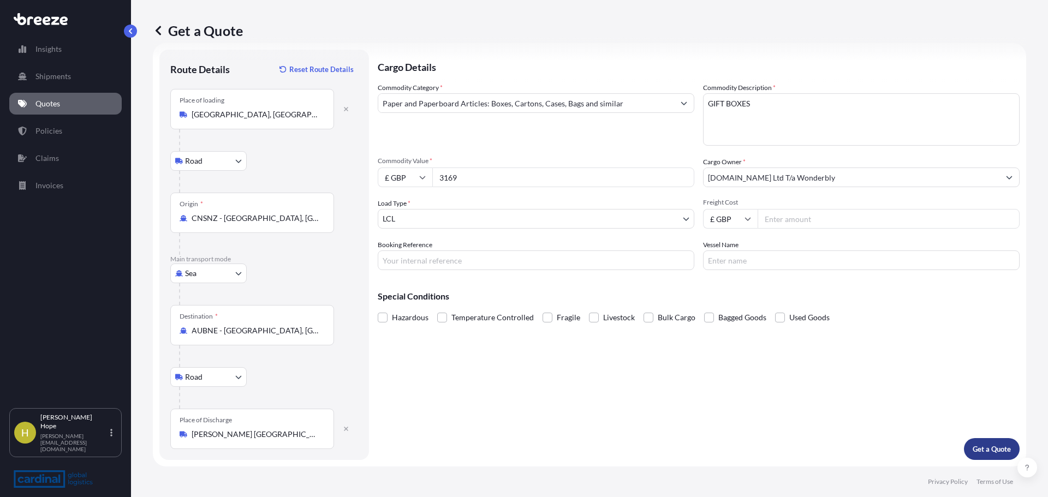
click at [975, 448] on p "Get a Quote" at bounding box center [992, 449] width 38 height 11
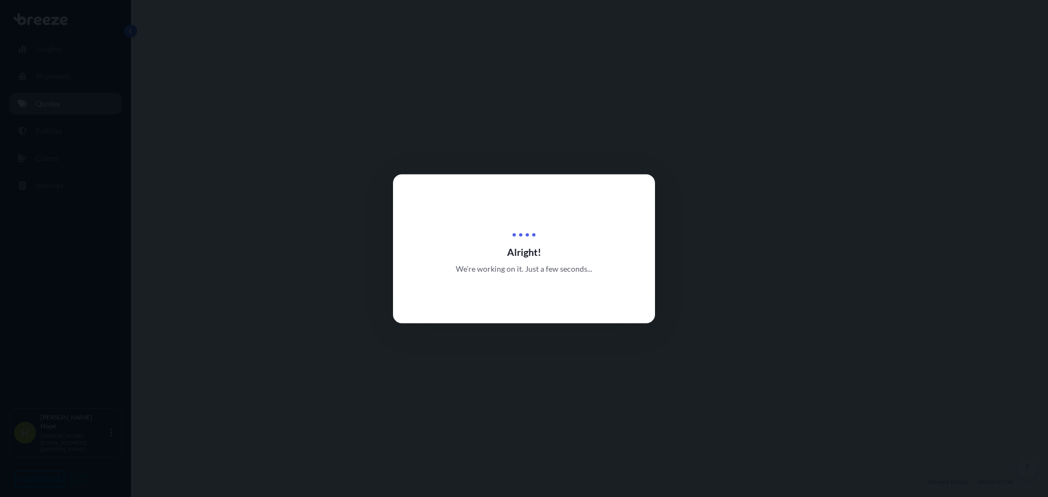
select select "Road"
select select "Sea"
select select "Road"
select select "1"
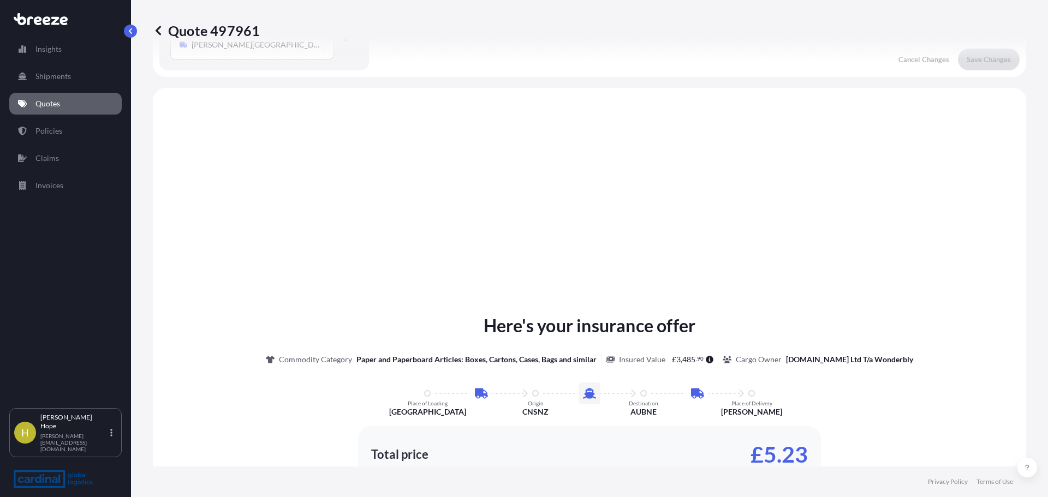
scroll to position [437, 0]
